Goal: Information Seeking & Learning: Learn about a topic

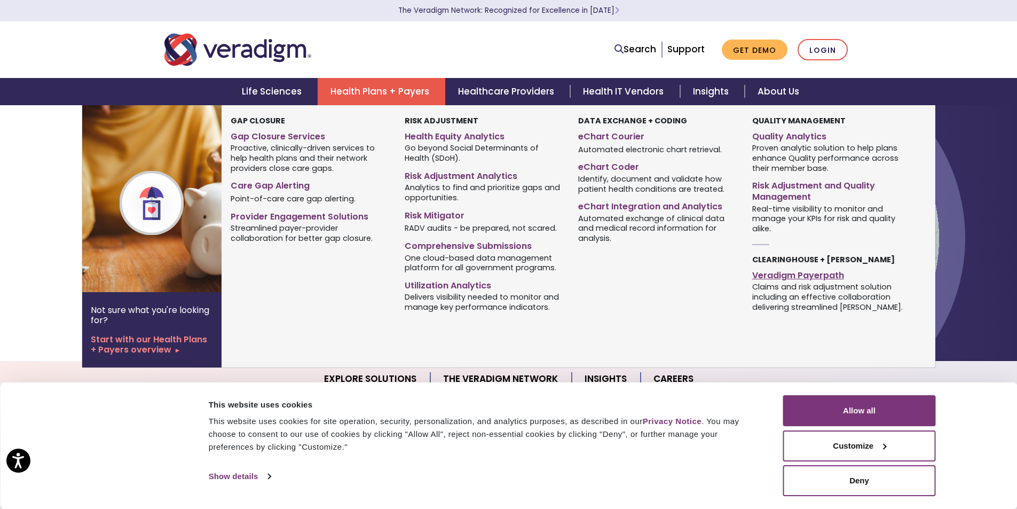
click at [828, 271] on link "Veradigm Payerpath" at bounding box center [830, 273] width 157 height 15
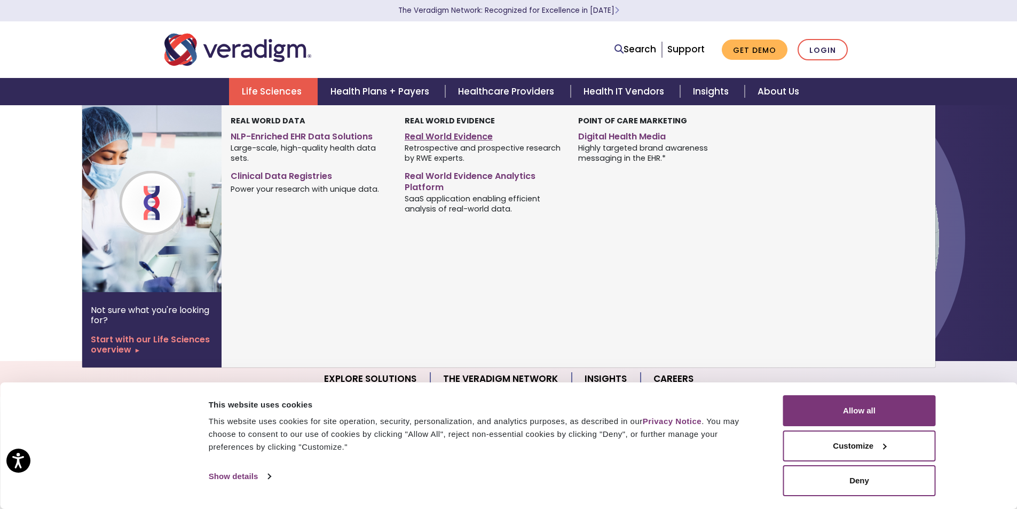
click at [463, 133] on link "Real World Evidence" at bounding box center [483, 134] width 157 height 15
click at [448, 176] on link "Real World Evidence Analytics Platform" at bounding box center [483, 180] width 157 height 27
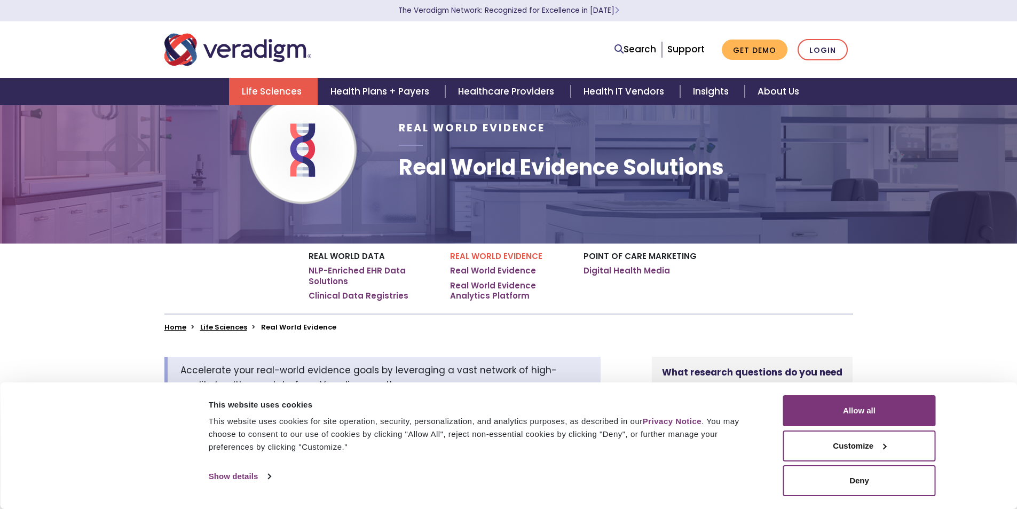
scroll to position [53, 0]
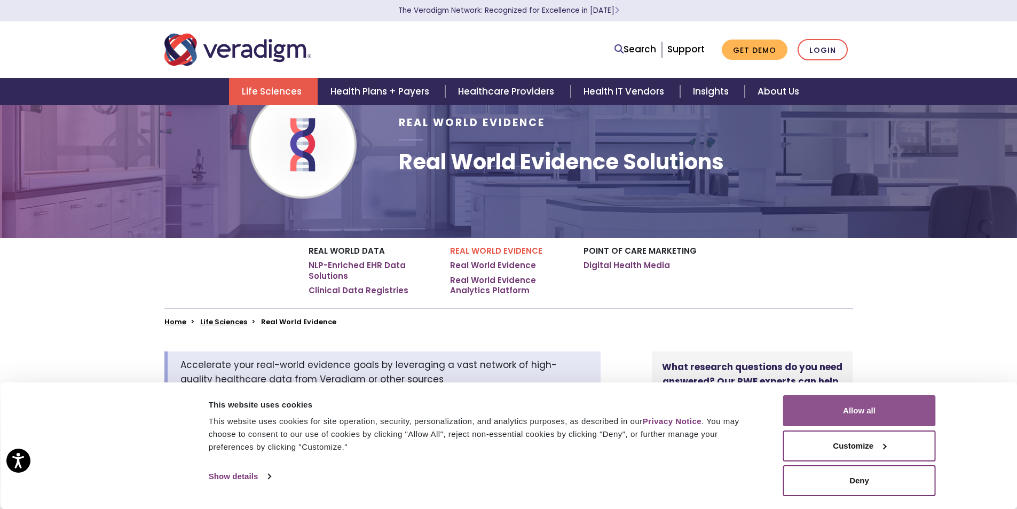
click at [883, 415] on button "Allow all" at bounding box center [859, 410] width 153 height 31
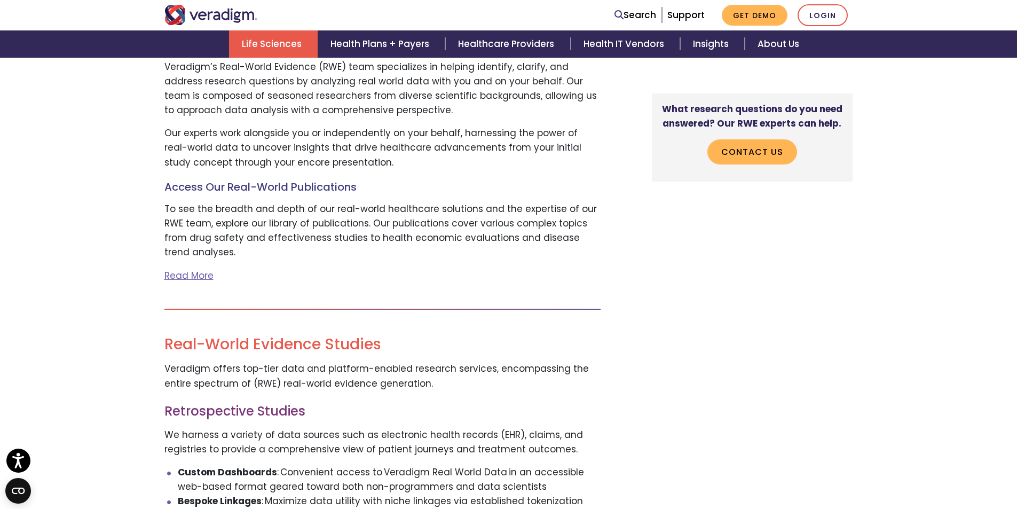
scroll to position [784, 0]
